Goal: Check status

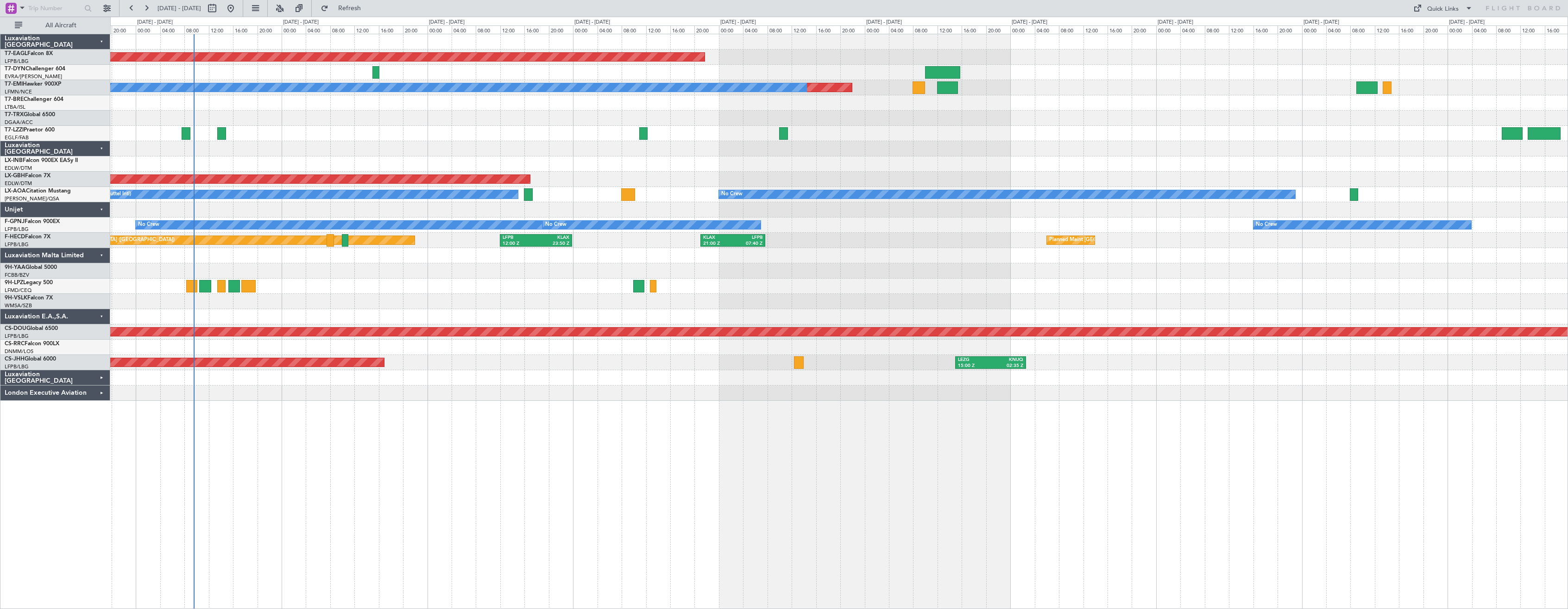
click at [410, 275] on div at bounding box center [839, 271] width 1457 height 15
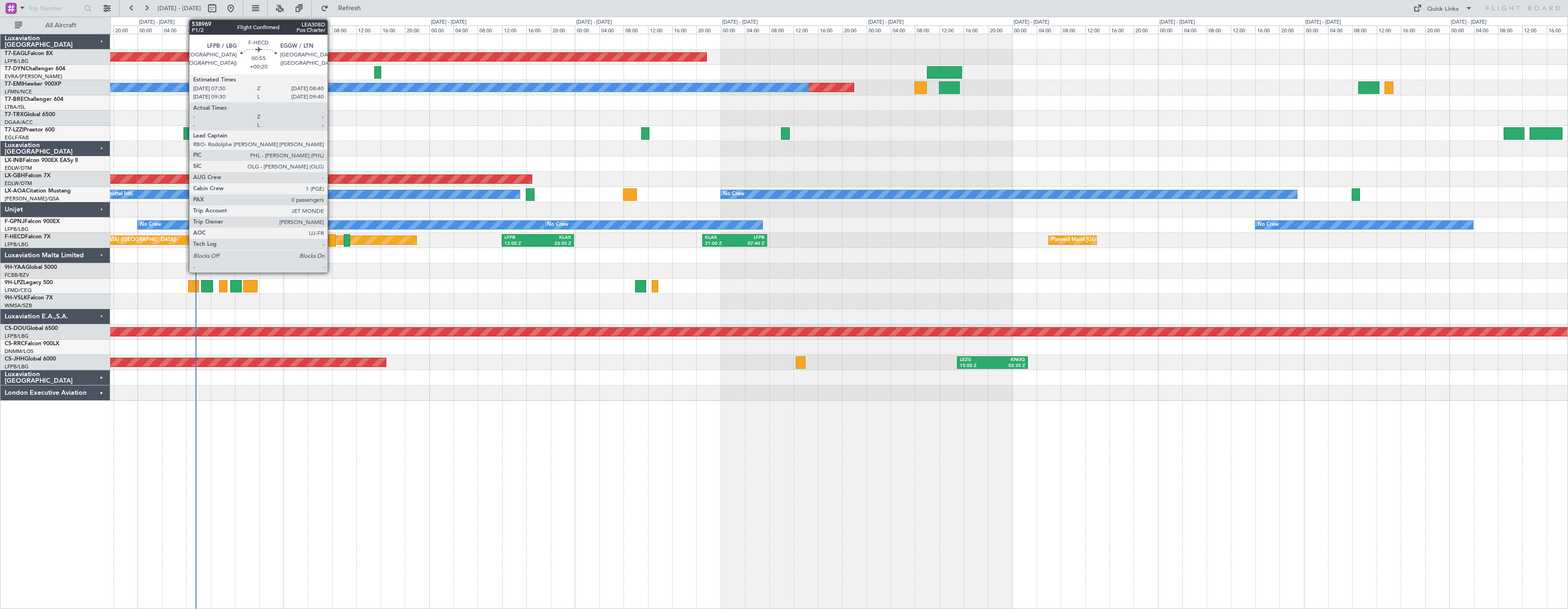
click at [332, 242] on div at bounding box center [332, 240] width 7 height 13
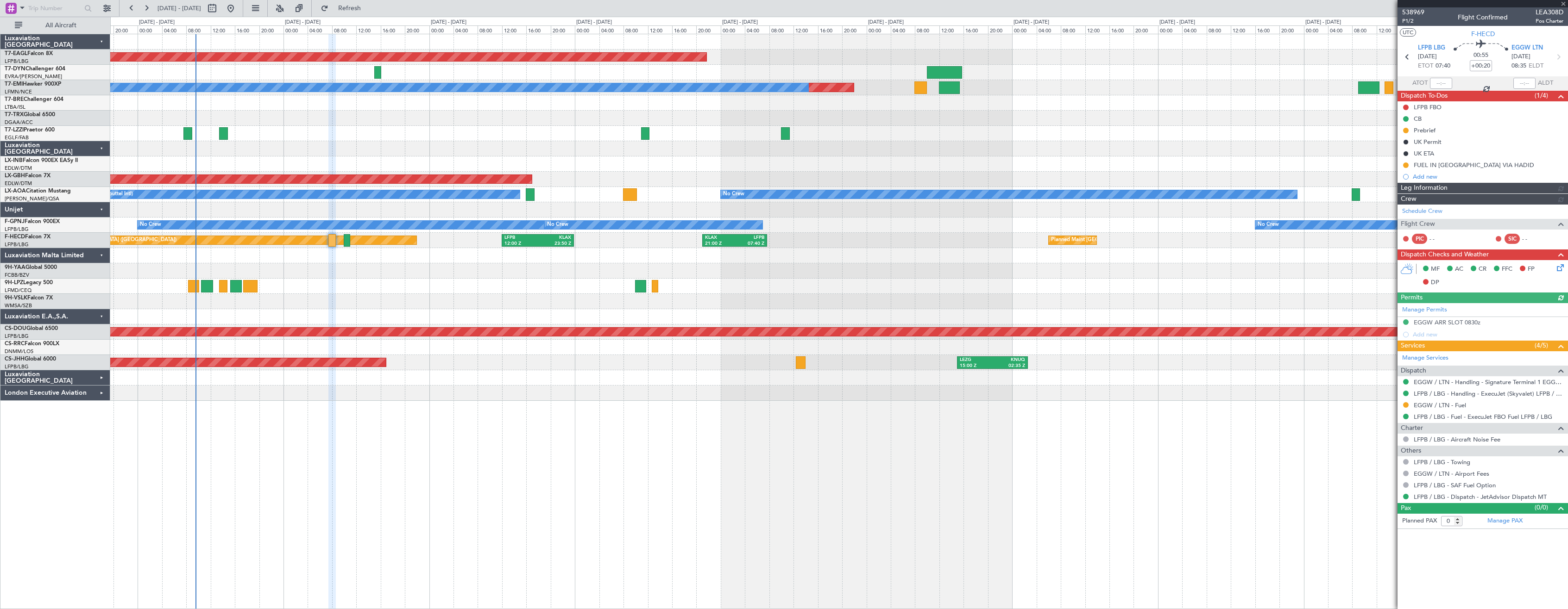
click at [506, 277] on div at bounding box center [839, 271] width 1457 height 15
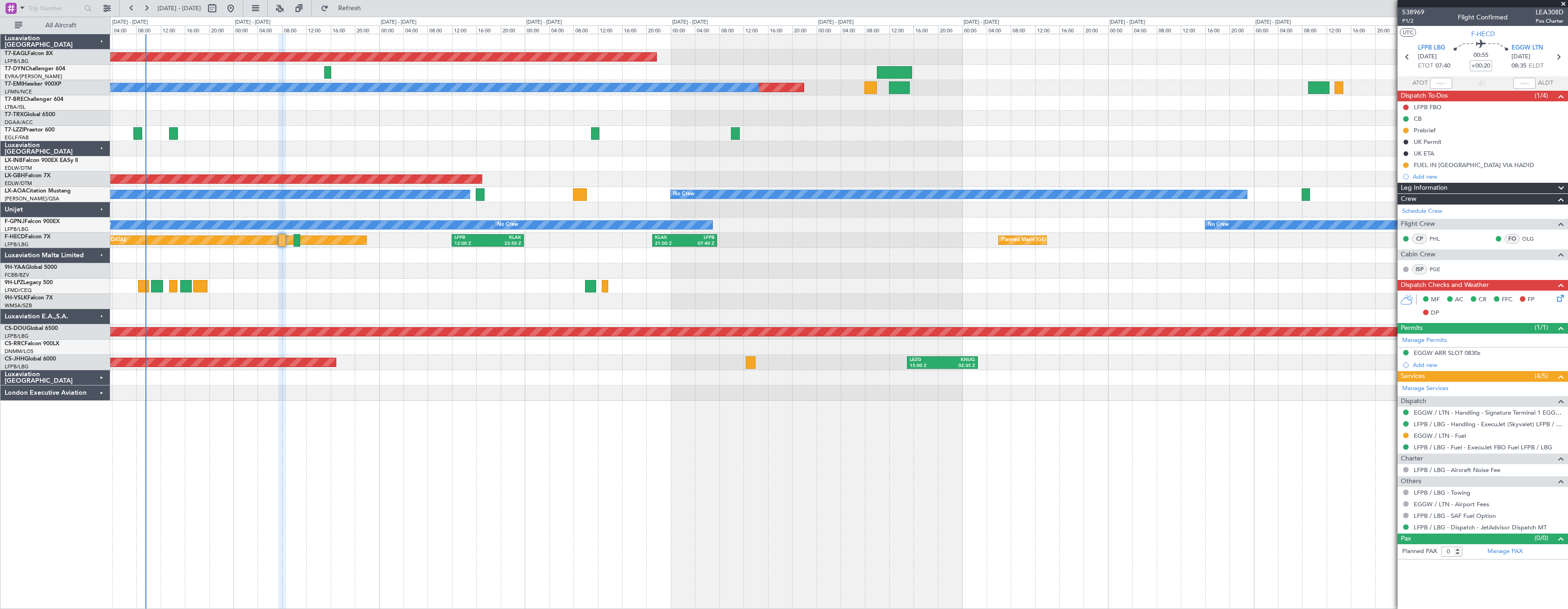
click at [507, 482] on div "Planned Maint Dubai (Al Maktoum Intl) Planned Maint No Crew A/C Unavailable [GE…" at bounding box center [839, 322] width 1458 height 576
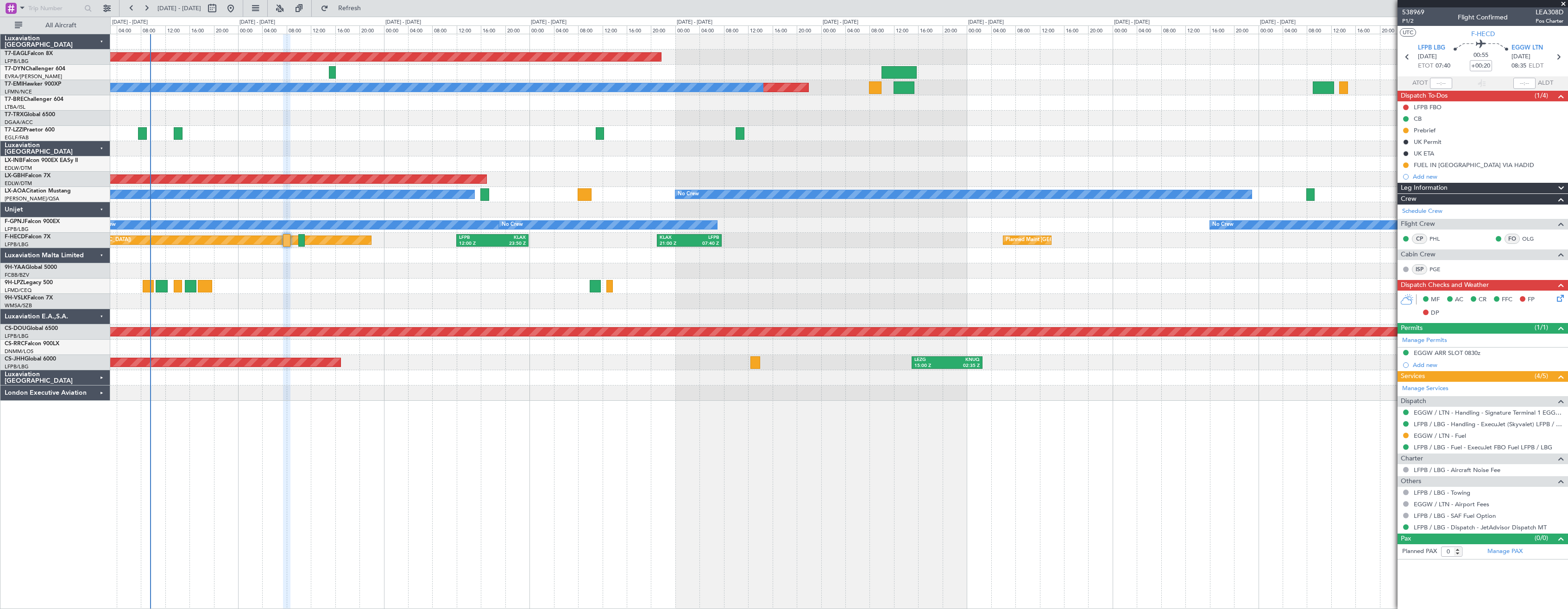
click at [309, 301] on div at bounding box center [839, 301] width 1457 height 15
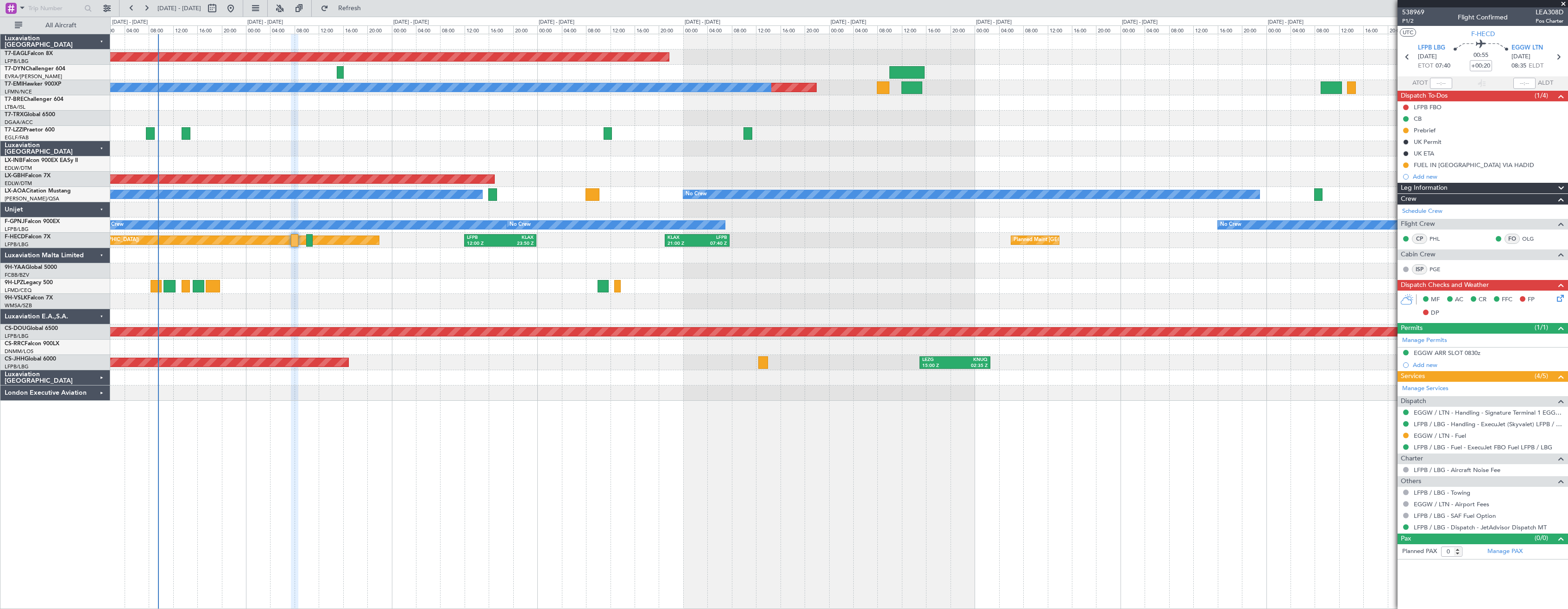
click at [382, 282] on div at bounding box center [839, 286] width 1457 height 15
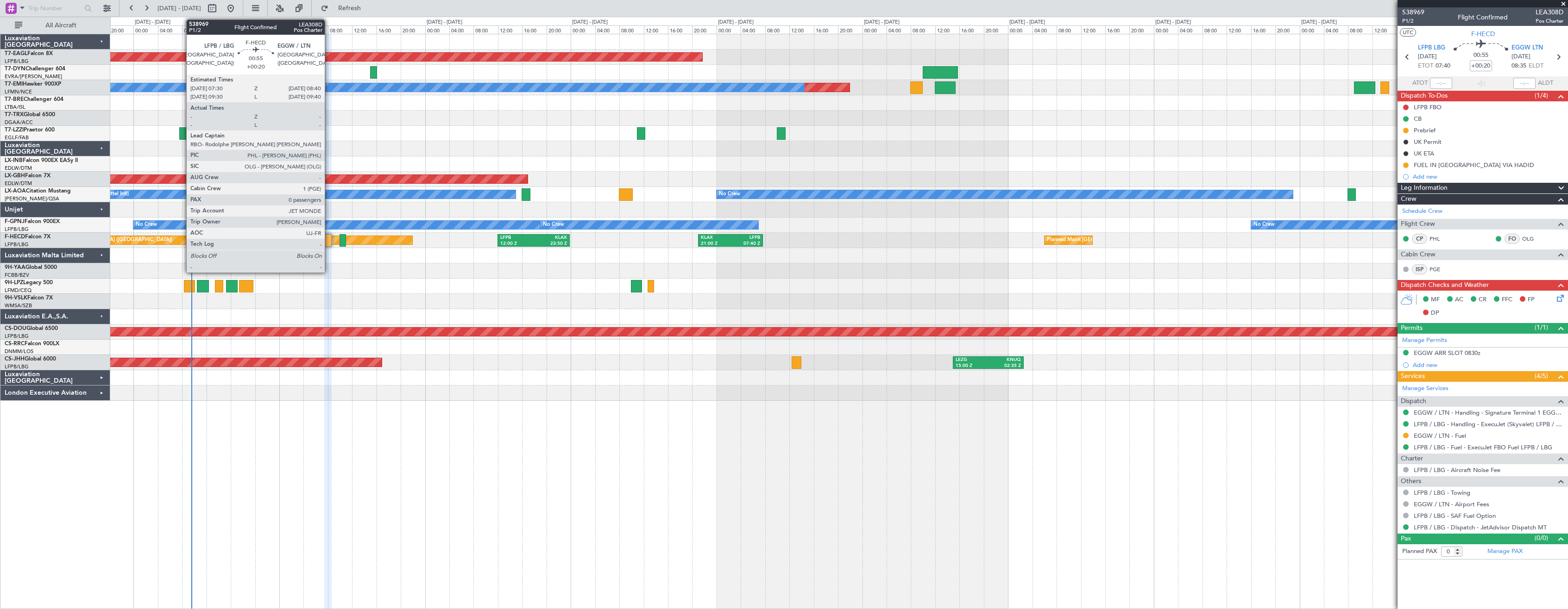
click at [329, 238] on div at bounding box center [328, 240] width 7 height 13
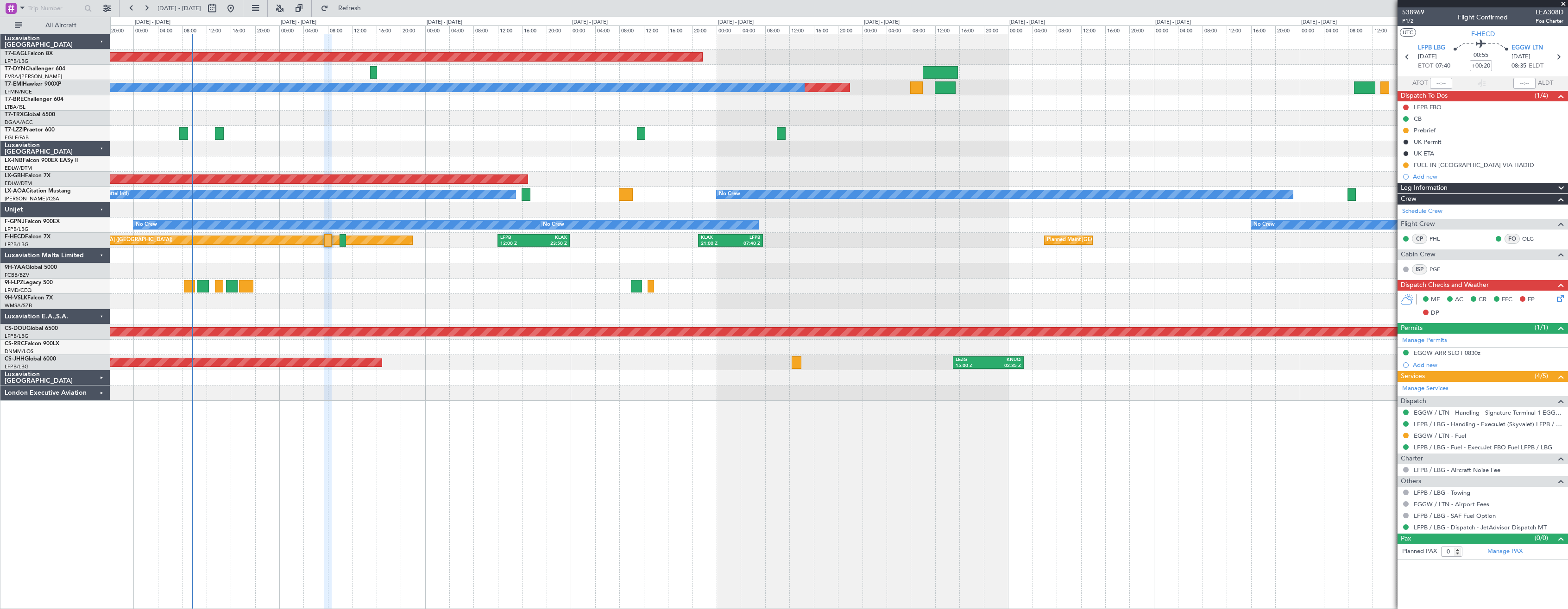
click at [615, 453] on div "Planned Maint Dubai (Al Maktoum Intl) Planned Maint No Crew A/C Unavailable [GE…" at bounding box center [839, 322] width 1458 height 576
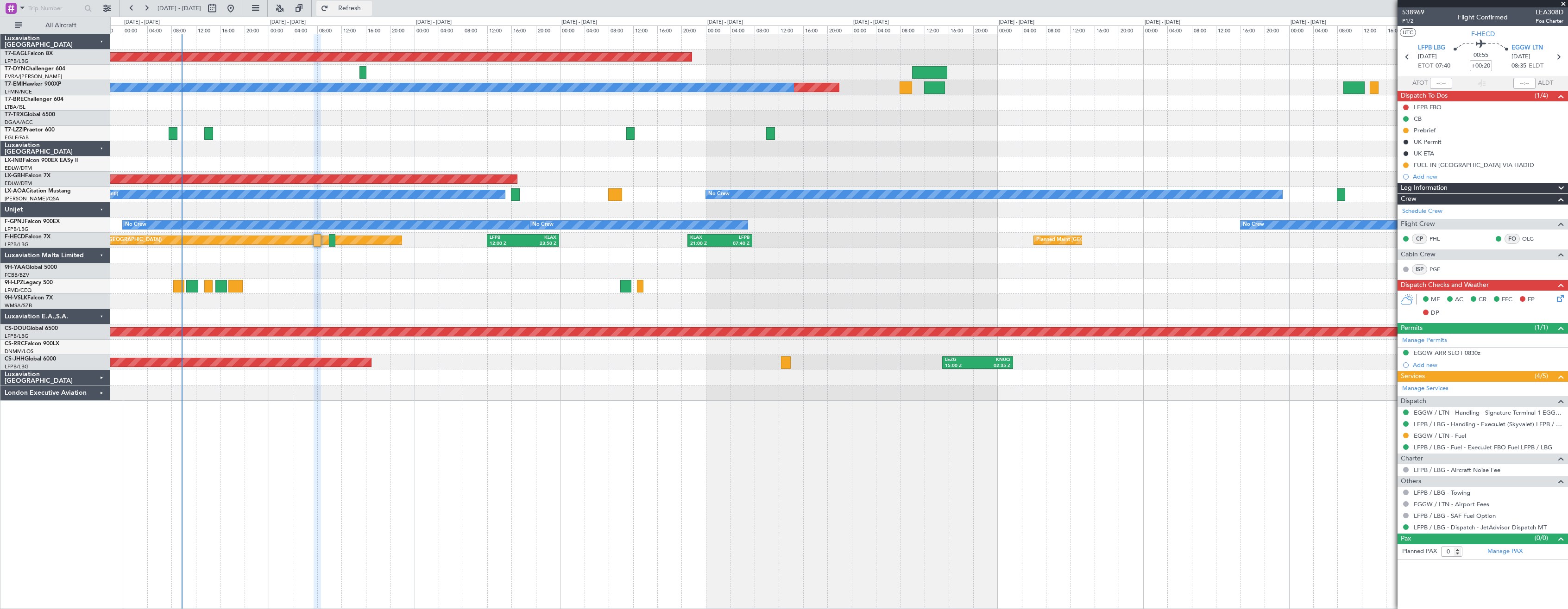
click at [371, 13] on button "Refresh" at bounding box center [344, 9] width 55 height 15
click at [497, 430] on div "Planned Maint Dubai (Al Maktoum Intl) Planned Maint No Crew A/C Unavailable [GE…" at bounding box center [839, 322] width 1458 height 576
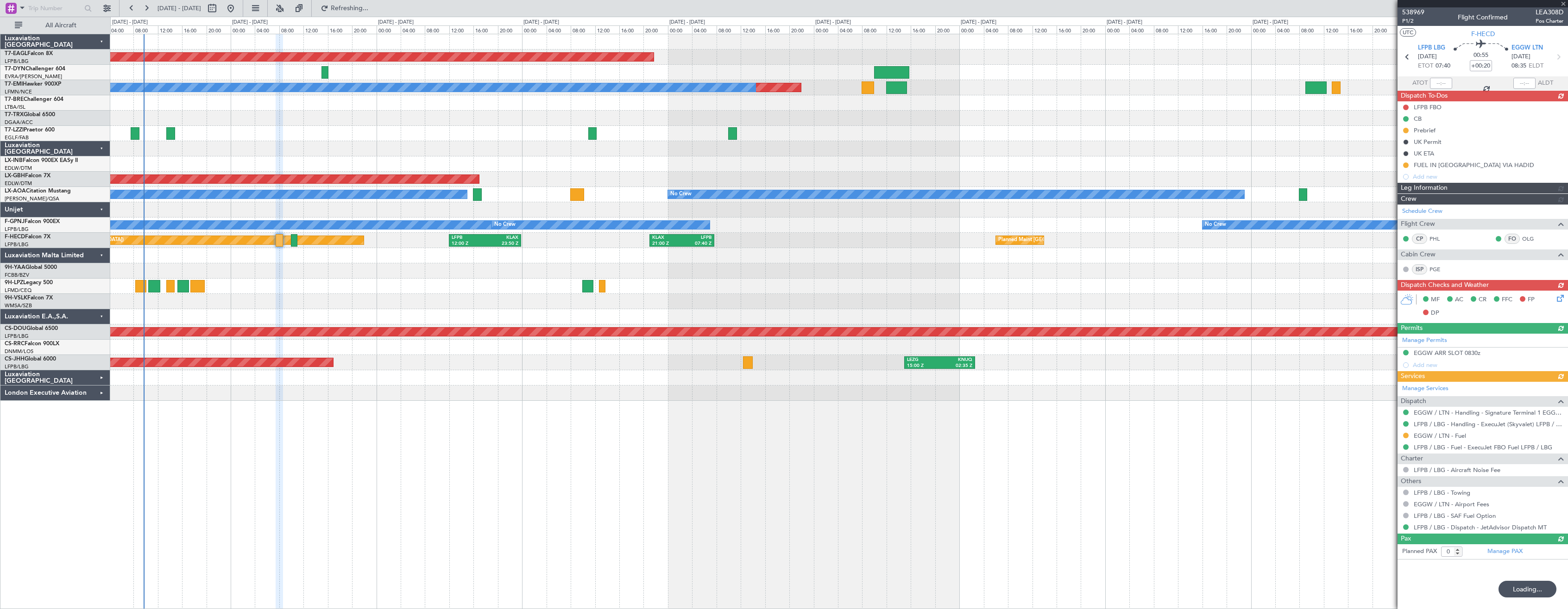
click at [431, 279] on div "Planned Maint Dubai (Al Maktoum Intl) Planned Maint No Crew A/C Unavailable [GE…" at bounding box center [839, 217] width 1457 height 367
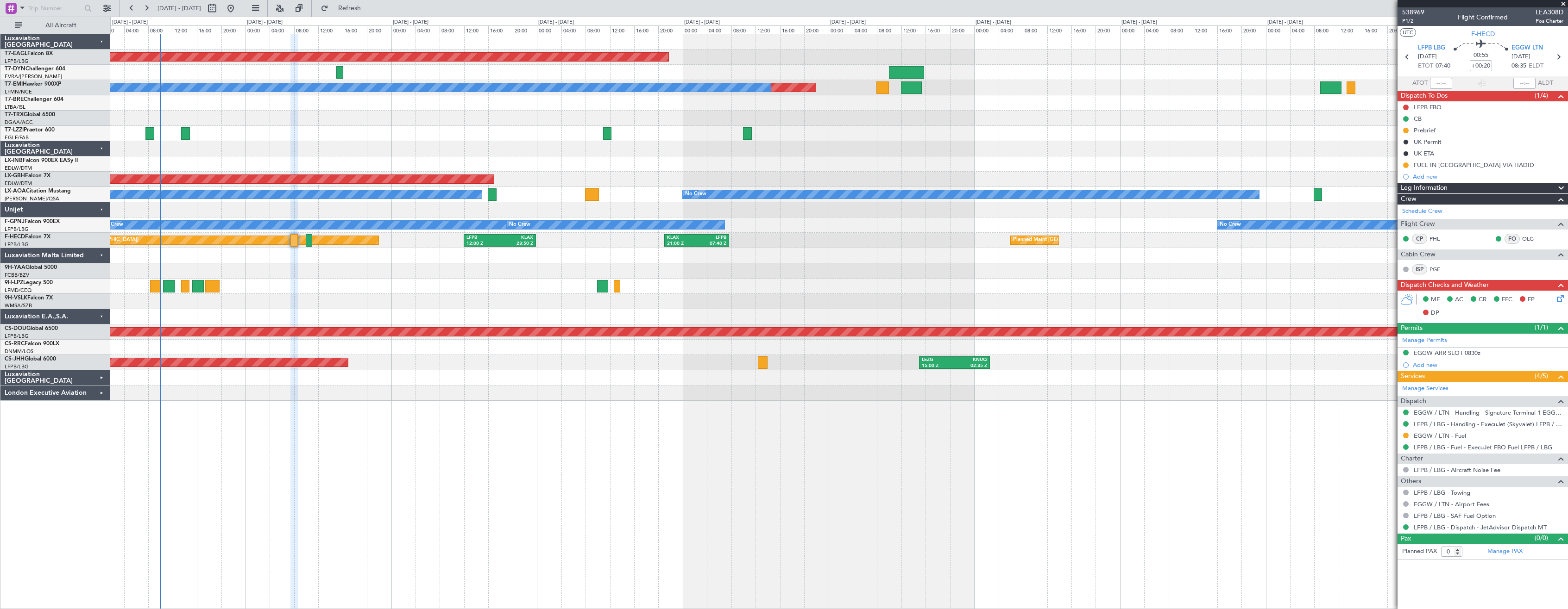
click at [427, 406] on div "Planned Maint Dubai (Al Maktoum Intl) Planned Maint No Crew A/C Unavailable [GE…" at bounding box center [839, 322] width 1458 height 576
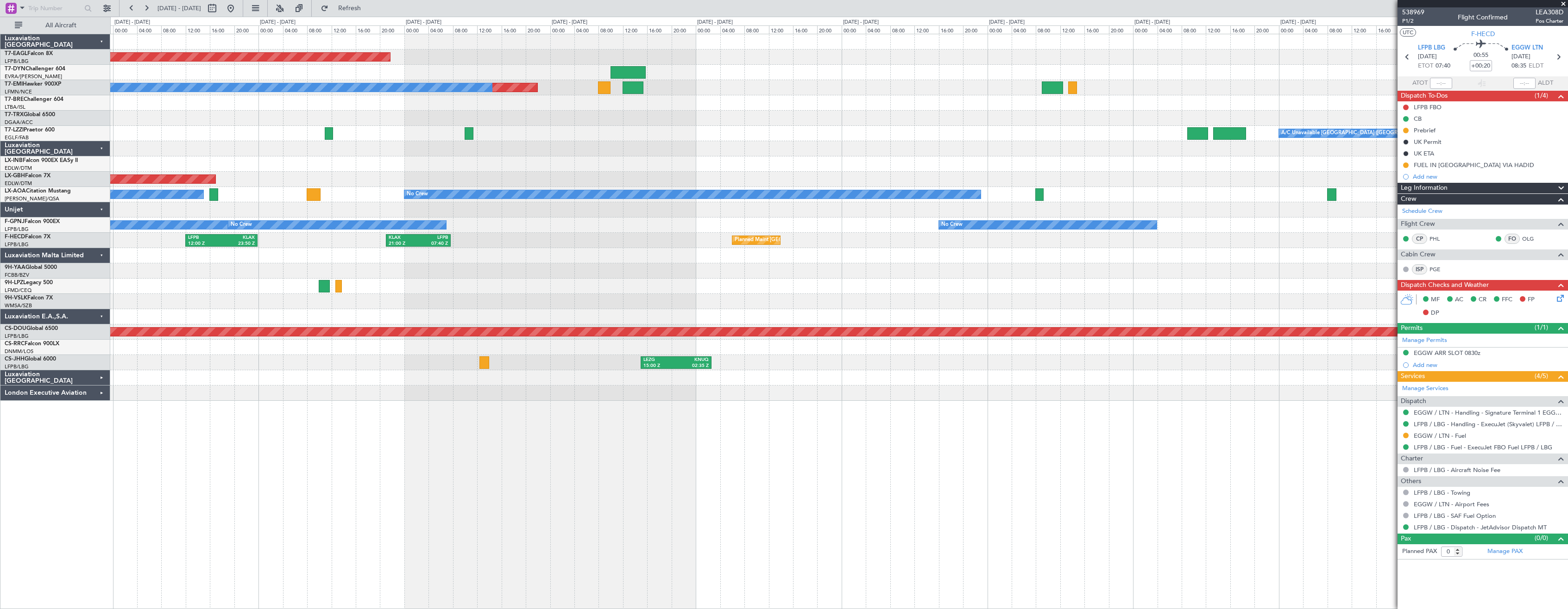
click at [519, 181] on div "Planned Maint Dubai (Al Maktoum Intl) Planned Maint No Crew A/C Unavailable [GE…" at bounding box center [839, 217] width 1457 height 367
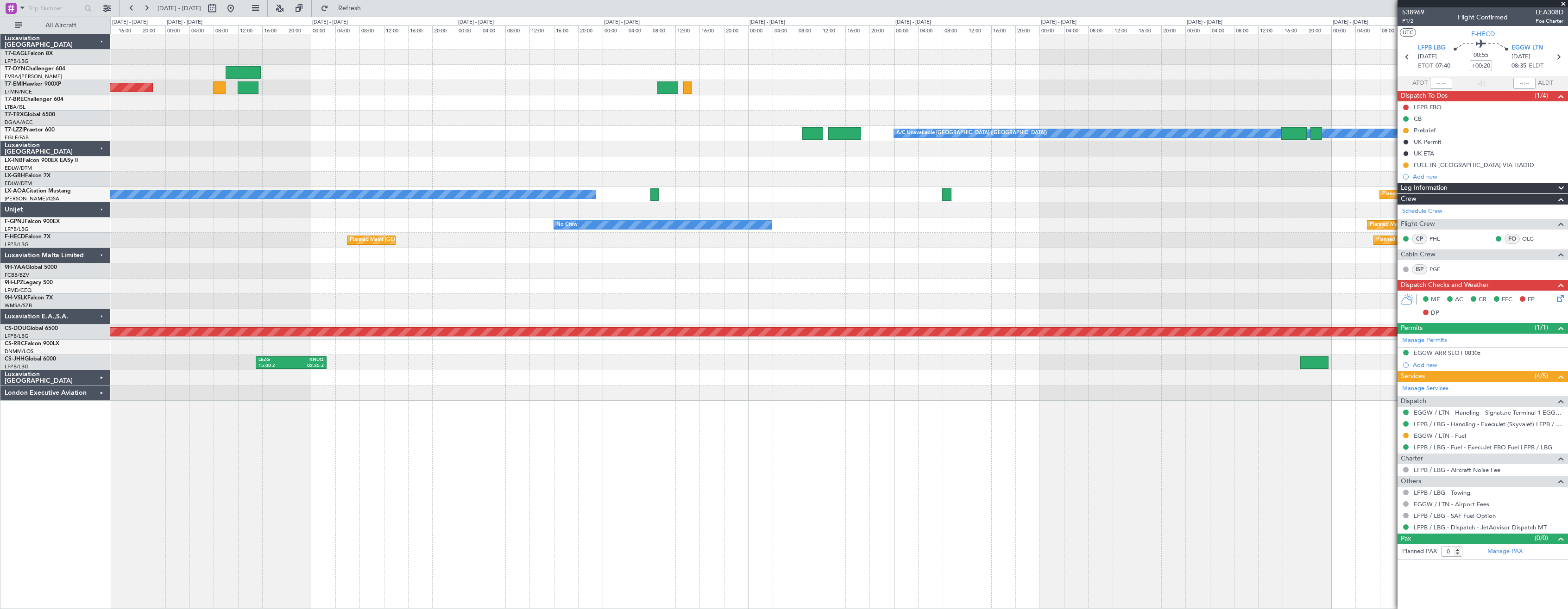
click at [336, 214] on div at bounding box center [839, 210] width 1457 height 15
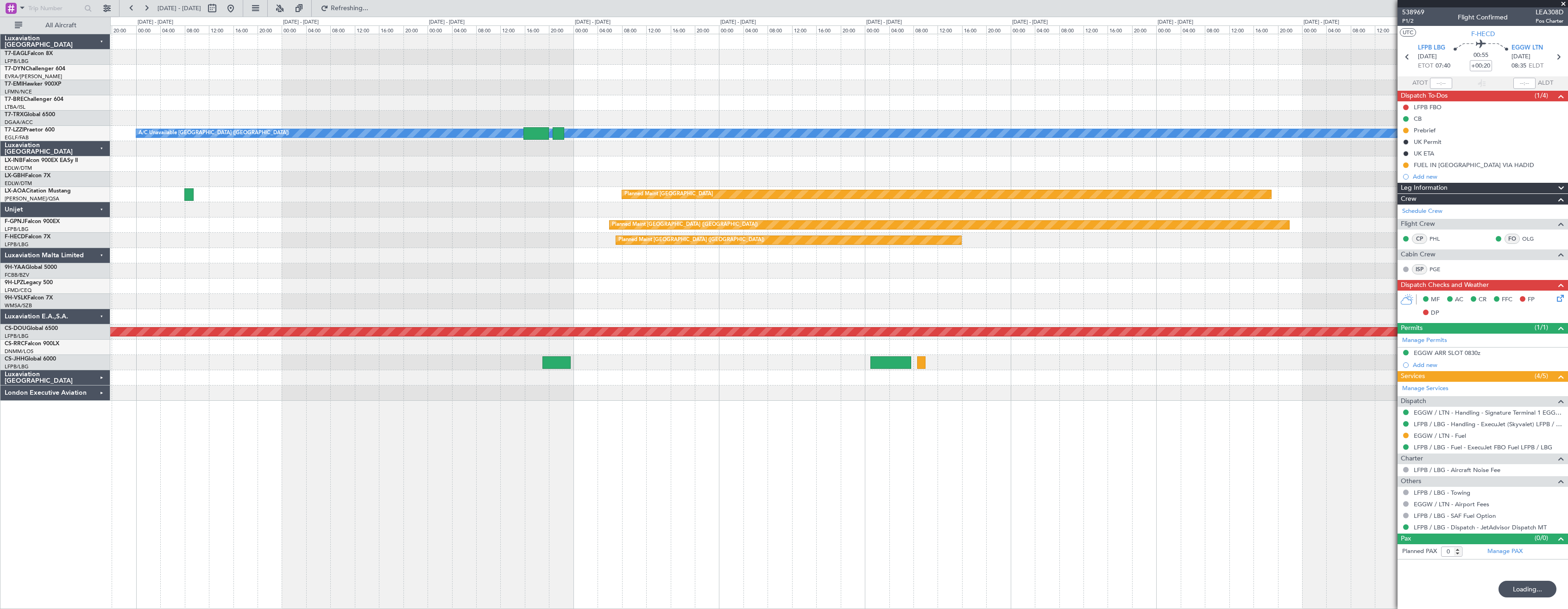
click at [592, 261] on div at bounding box center [839, 256] width 1457 height 15
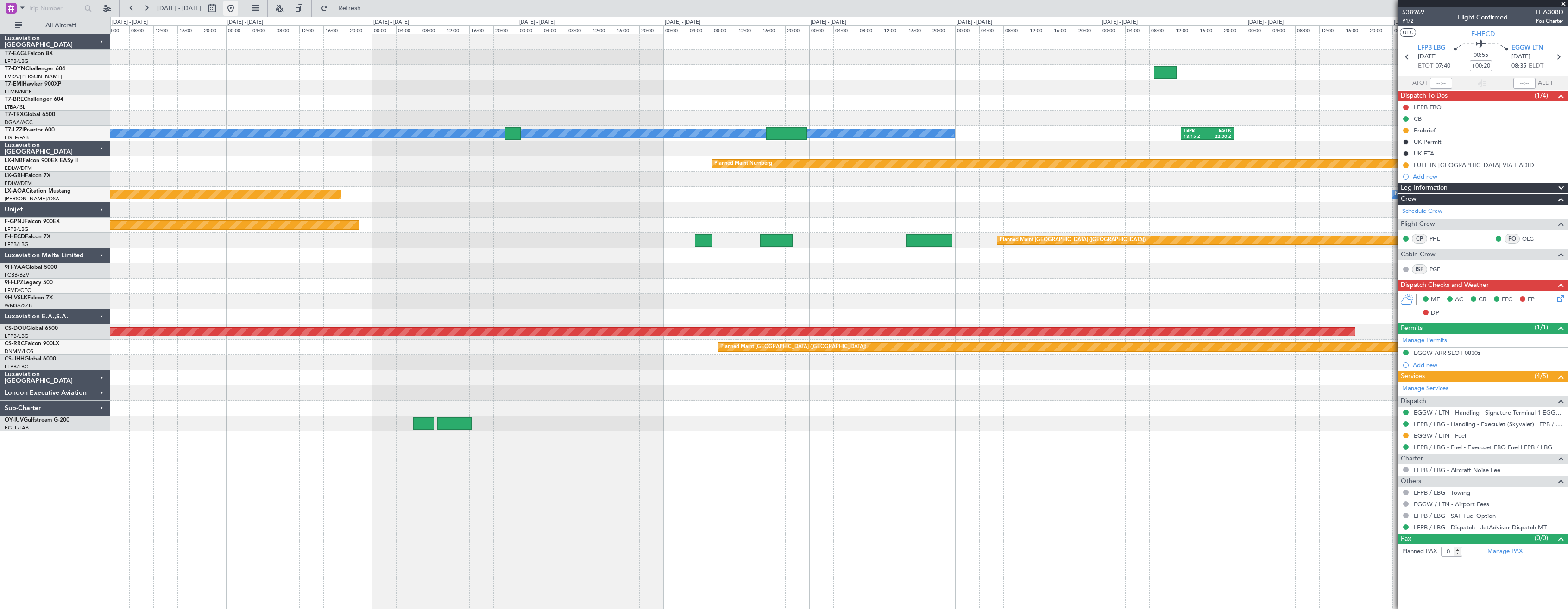
click at [238, 5] on button at bounding box center [231, 9] width 15 height 15
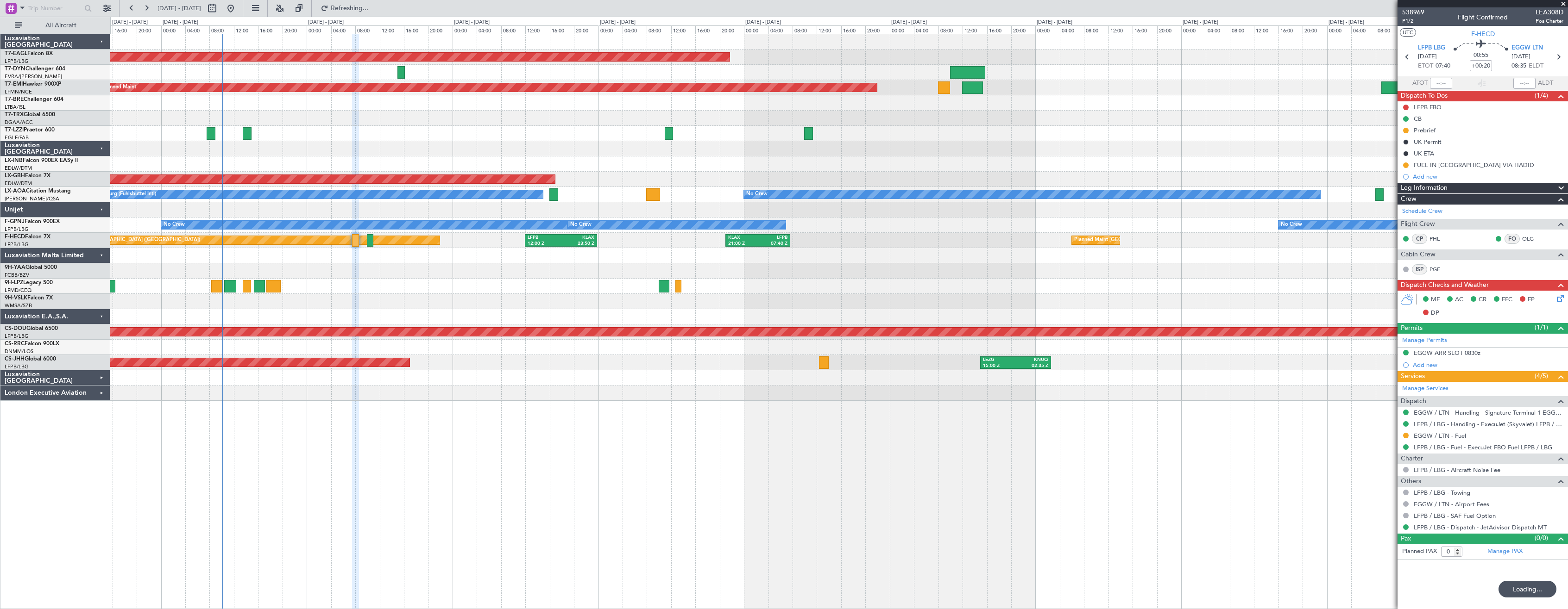
click at [296, 416] on div "Planned Maint Dubai (Al Maktoum Intl) No Crew Planned Maint A/C Unavailable [GE…" at bounding box center [839, 322] width 1458 height 576
